Goal: Transaction & Acquisition: Purchase product/service

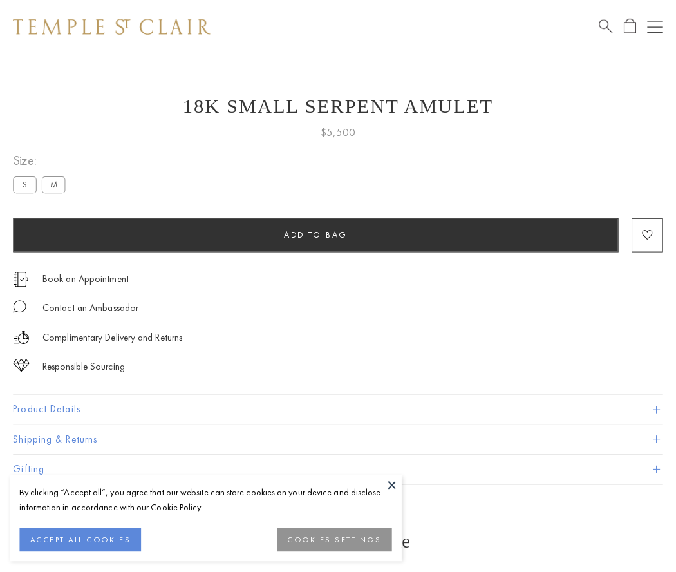
scroll to position [1, 0]
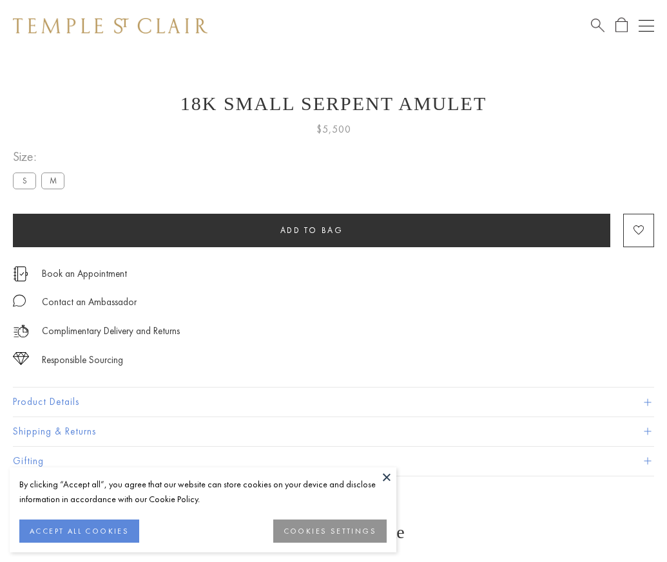
click at [311, 230] on span "Add to bag" at bounding box center [311, 230] width 63 height 11
